Goal: Browse casually: Explore the website without a specific task or goal

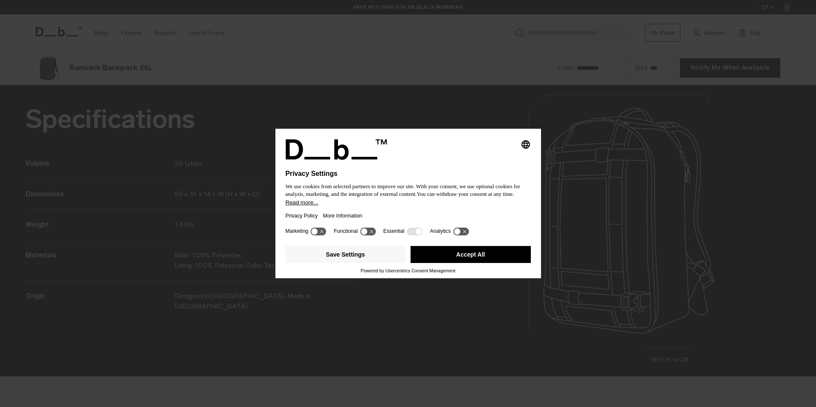
scroll to position [1221, 0]
